Goal: Check status: Check status

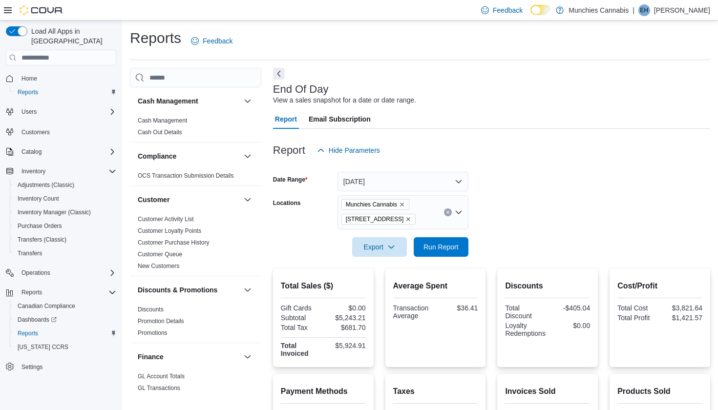
scroll to position [22, 0]
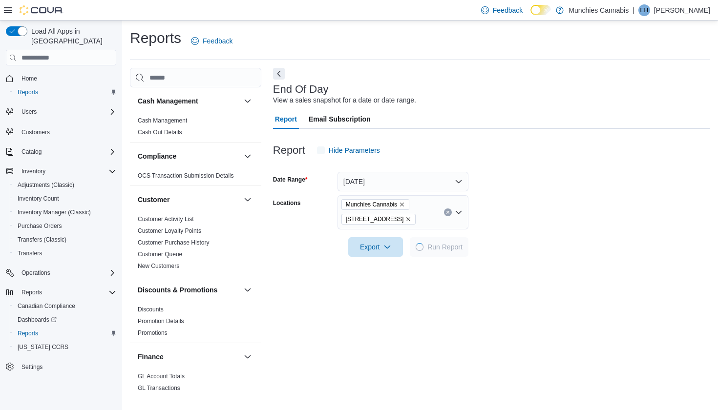
scroll to position [22, 0]
